Goal: Information Seeking & Learning: Compare options

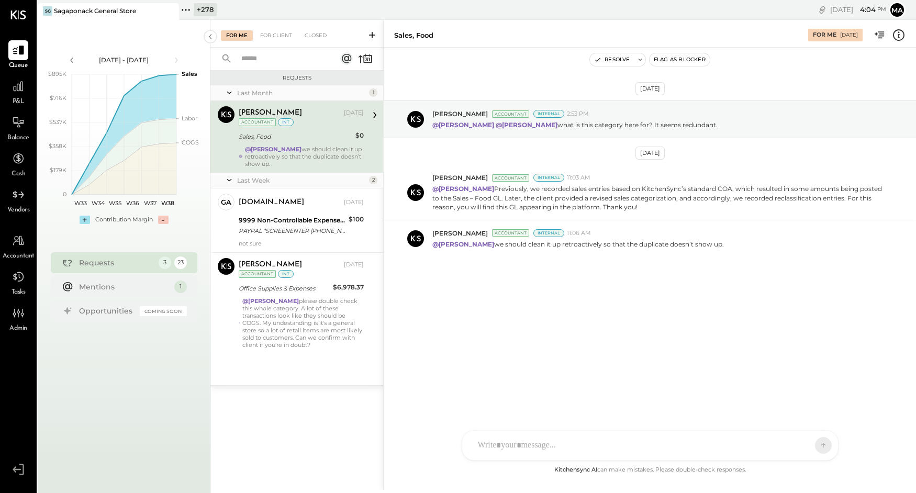
click at [13, 97] on span "P&L" at bounding box center [19, 101] width 12 height 9
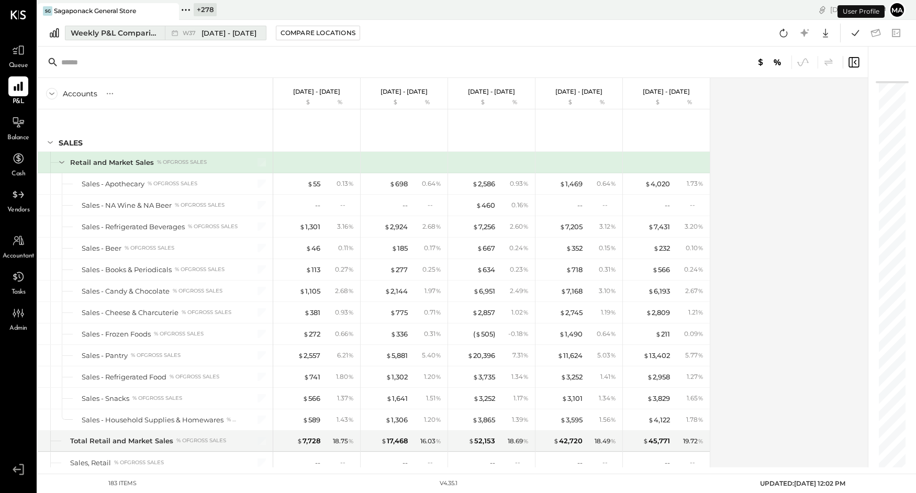
click at [166, 33] on div "W37 Sep 8 - 14, 2025" at bounding box center [213, 33] width 96 height 14
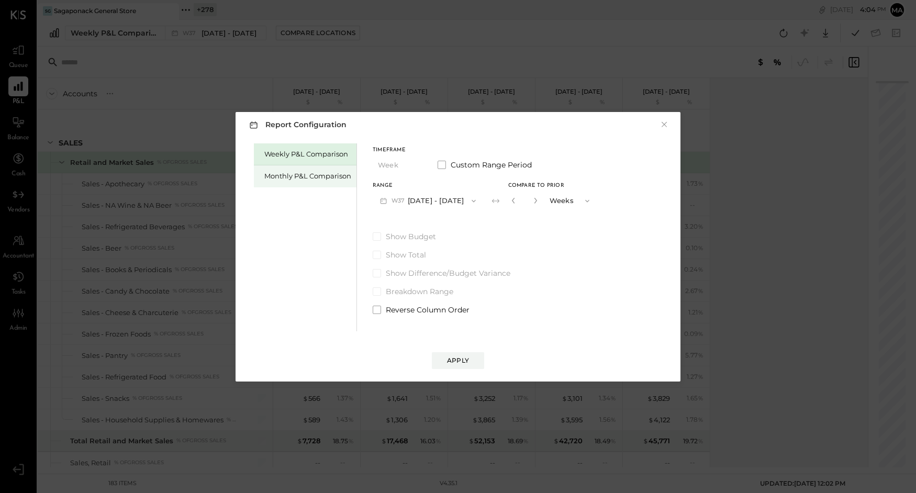
click at [299, 174] on div "Monthly P&L Comparison" at bounding box center [307, 176] width 87 height 10
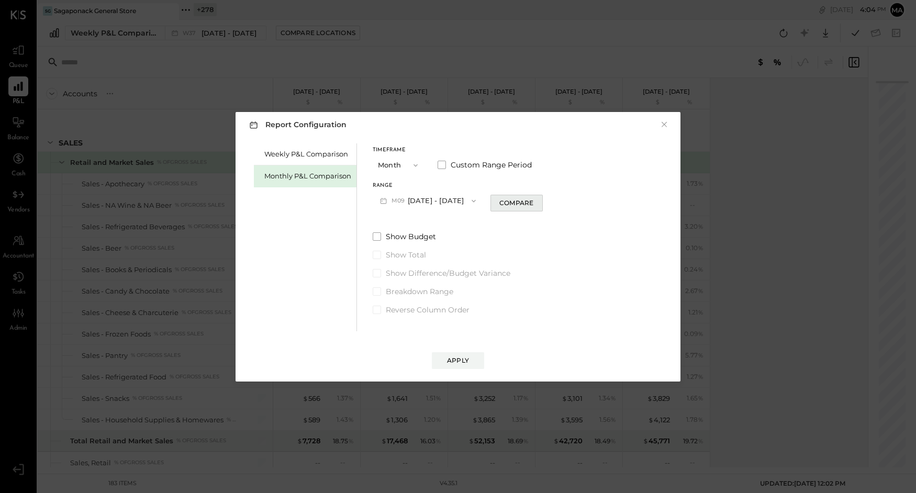
click at [519, 201] on div "Compare" at bounding box center [516, 202] width 34 height 9
click at [532, 199] on icon "button" at bounding box center [535, 200] width 6 height 6
click at [534, 199] on icon "button" at bounding box center [535, 201] width 3 height 6
click at [532, 199] on icon "button" at bounding box center [535, 200] width 6 height 6
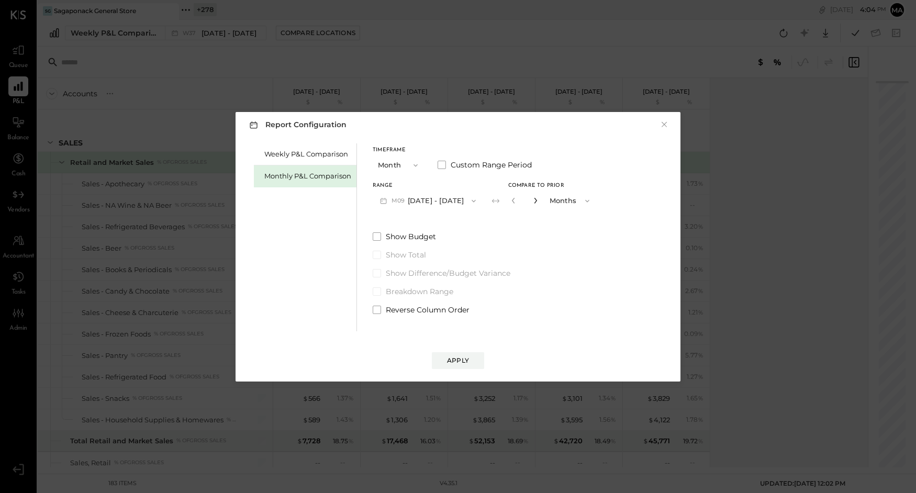
click at [532, 202] on icon "button" at bounding box center [535, 200] width 6 height 6
type input "*"
click at [460, 358] on div "Apply" at bounding box center [458, 360] width 22 height 9
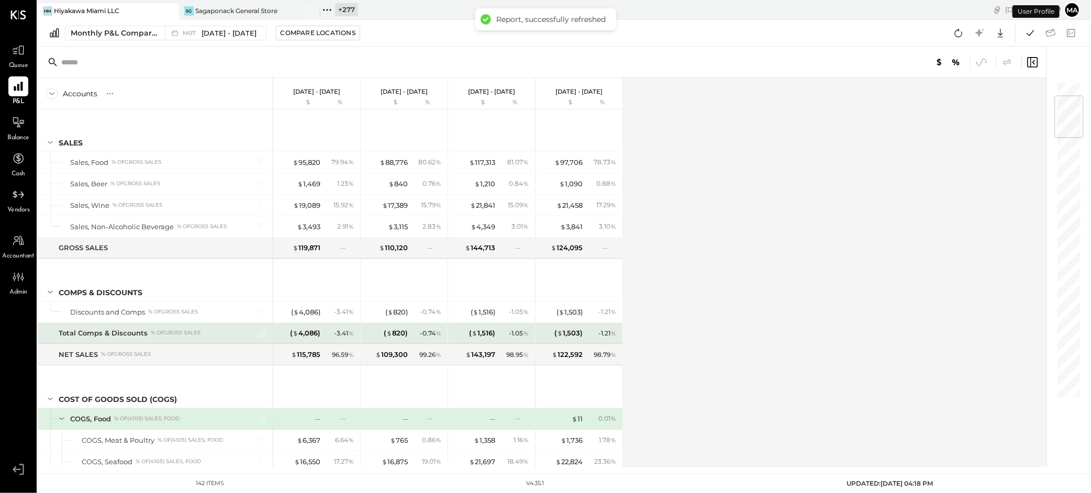
scroll to position [120, 0]
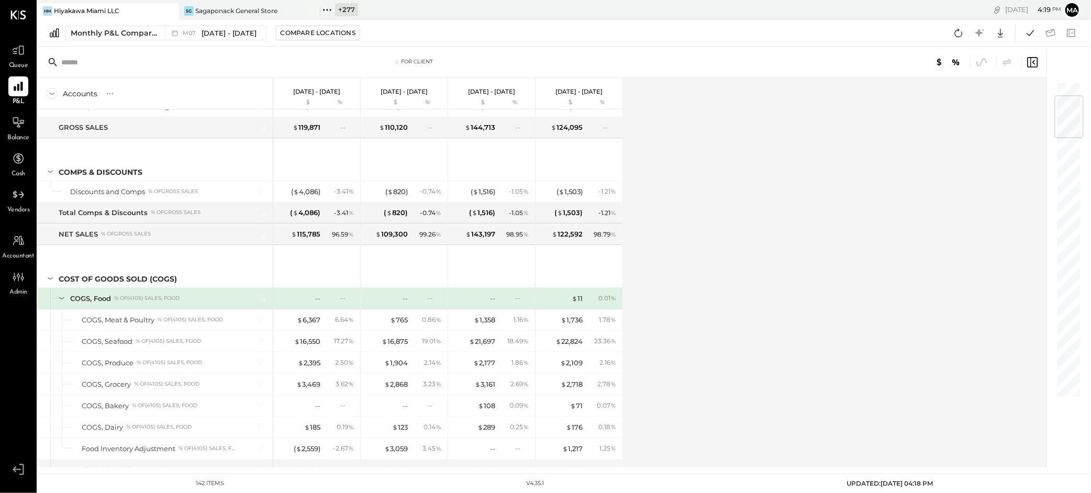
click at [170, 9] on icon at bounding box center [169, 11] width 13 height 13
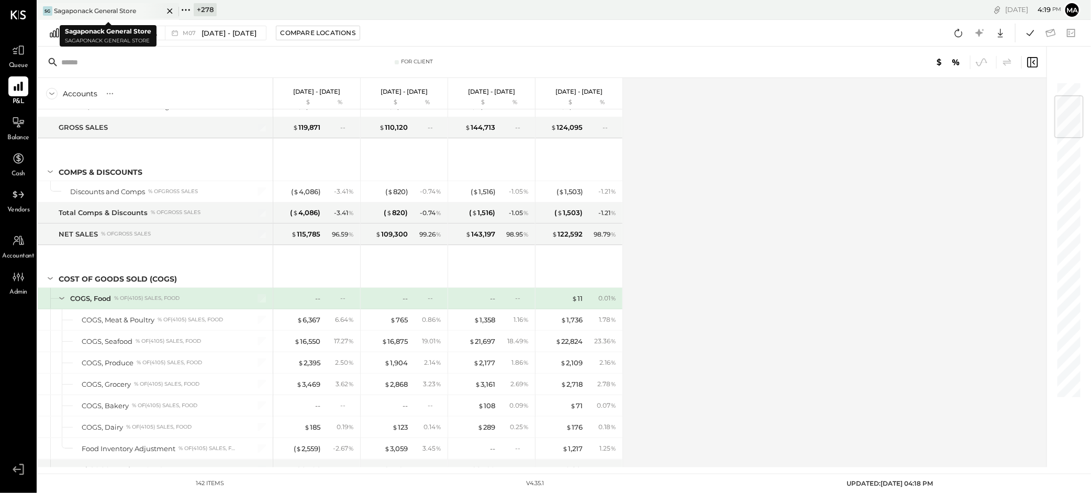
click at [131, 10] on div "Sagaponack General Store" at bounding box center [95, 10] width 82 height 9
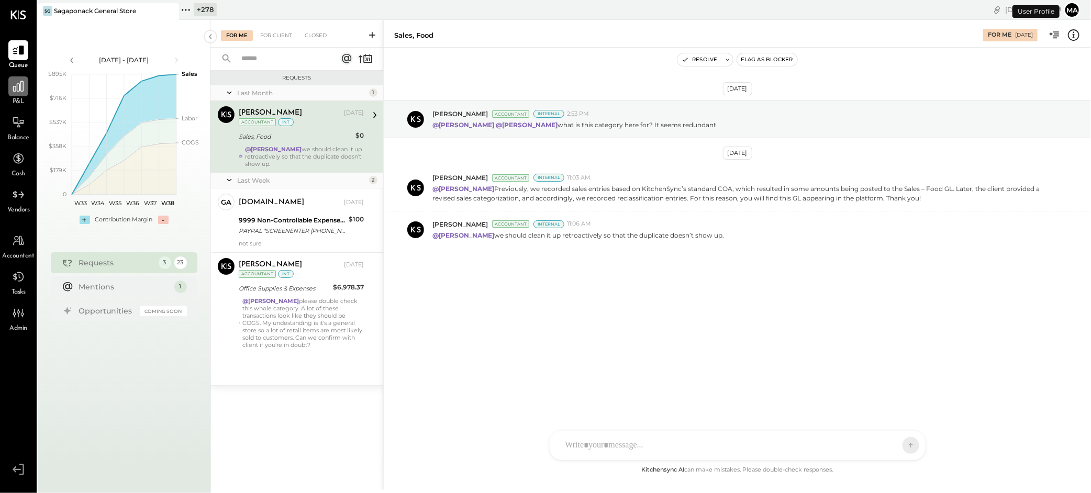
click at [20, 96] on div at bounding box center [18, 86] width 20 height 20
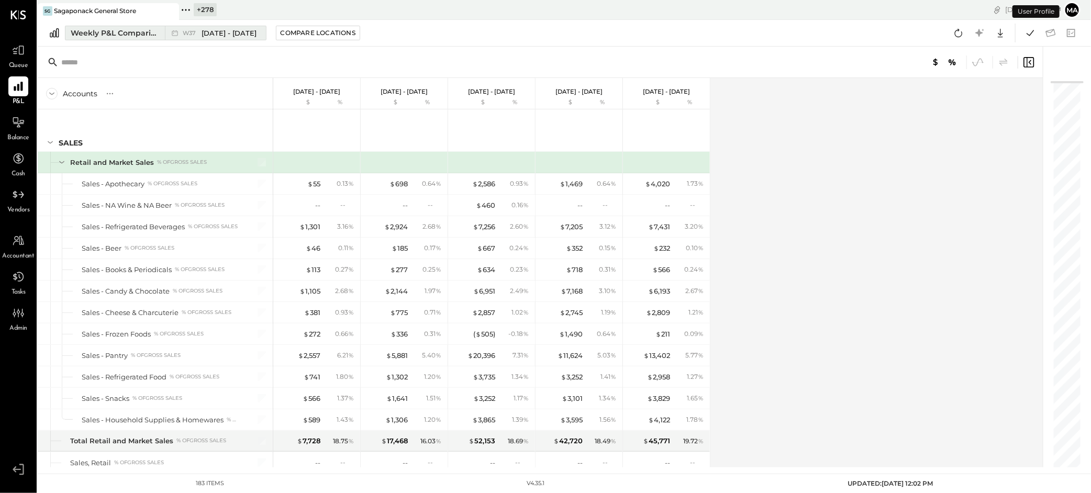
click at [156, 35] on div "Weekly P&L Comparison" at bounding box center [115, 33] width 88 height 10
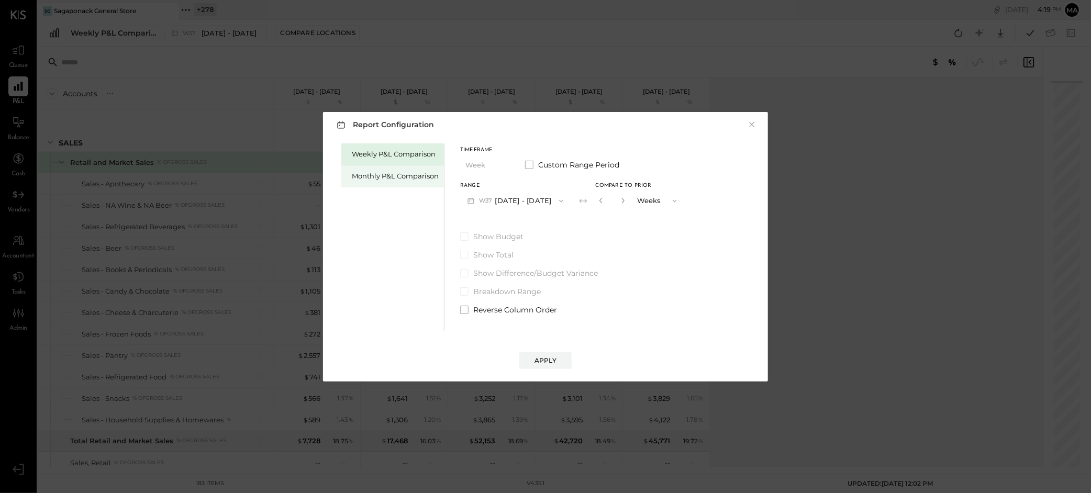
click at [392, 170] on div "Monthly P&L Comparison" at bounding box center [392, 176] width 103 height 22
click at [511, 197] on button "M09 [DATE] - [DATE]" at bounding box center [515, 200] width 110 height 19
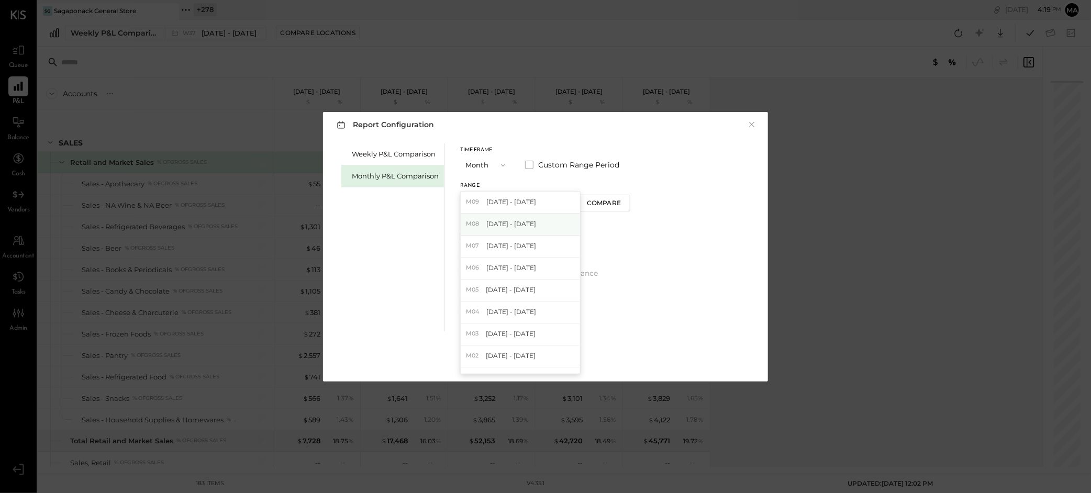
click at [514, 220] on span "[DATE] - [DATE]" at bounding box center [511, 223] width 50 height 9
click at [601, 203] on div "Compare" at bounding box center [604, 202] width 34 height 9
click at [613, 198] on input "*" at bounding box center [612, 200] width 14 height 17
click at [620, 198] on icon "button" at bounding box center [623, 200] width 6 height 6
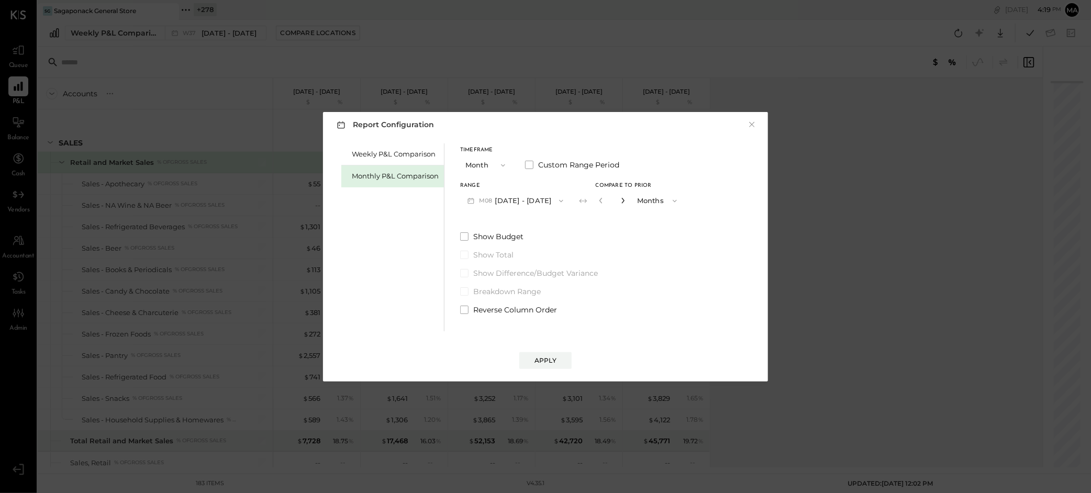
click at [620, 198] on icon "button" at bounding box center [623, 200] width 6 height 6
type input "*"
click at [544, 361] on div "Apply" at bounding box center [545, 360] width 22 height 9
